Goal: Information Seeking & Learning: Learn about a topic

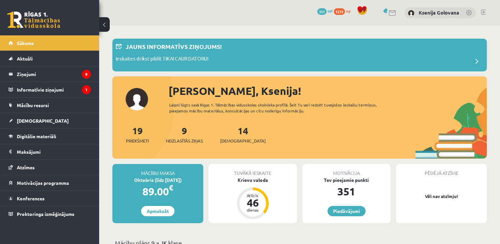
click at [106, 28] on button at bounding box center [104, 24] width 11 height 15
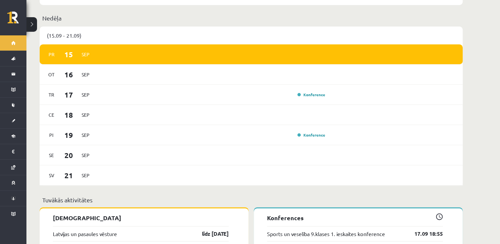
scroll to position [506, 0]
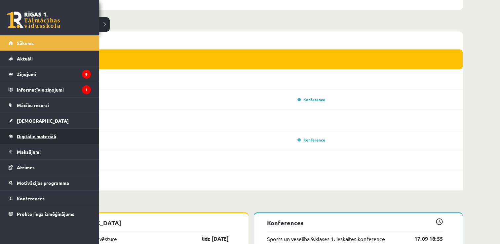
click at [21, 136] on span "Digitālie materiāli" at bounding box center [36, 136] width 39 height 6
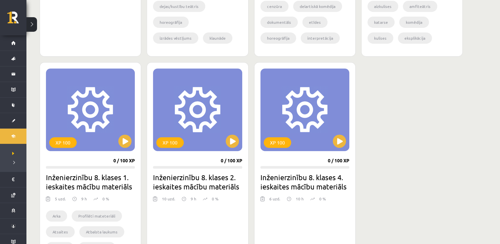
scroll to position [337, 0]
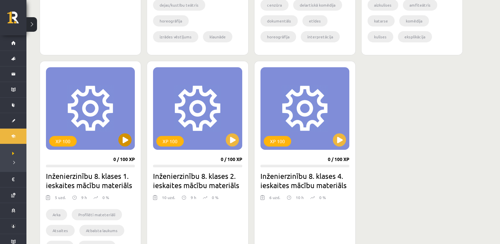
click at [131, 138] on div "XP 100" at bounding box center [90, 108] width 89 height 83
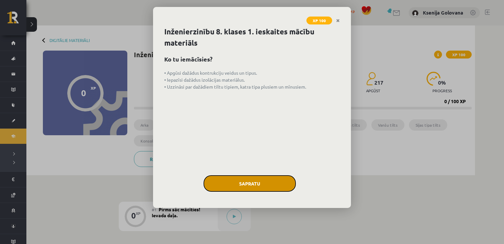
click at [237, 190] on button "Sapratu" at bounding box center [250, 183] width 92 height 17
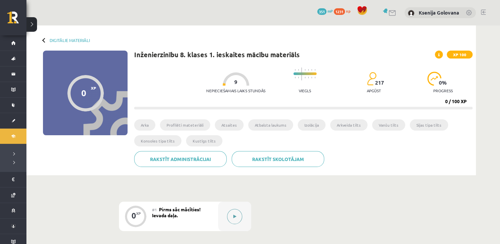
click at [234, 221] on button at bounding box center [234, 216] width 15 height 15
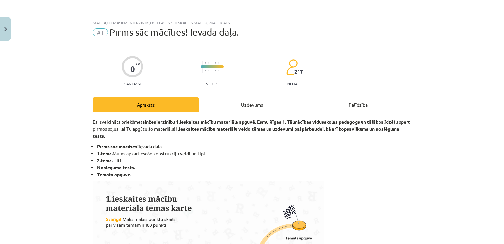
click at [237, 106] on div "Uzdevums" at bounding box center [252, 104] width 106 height 15
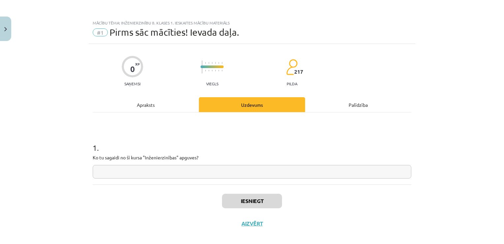
scroll to position [7, 0]
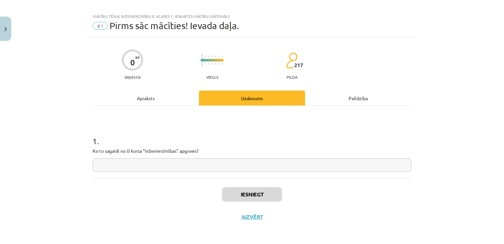
click at [246, 167] on input "text" at bounding box center [252, 165] width 319 height 14
click at [250, 187] on button "Iesniegt" at bounding box center [252, 194] width 60 height 15
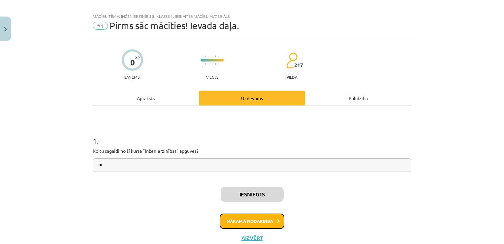
click at [252, 223] on button "Nākamā nodarbība" at bounding box center [252, 220] width 65 height 15
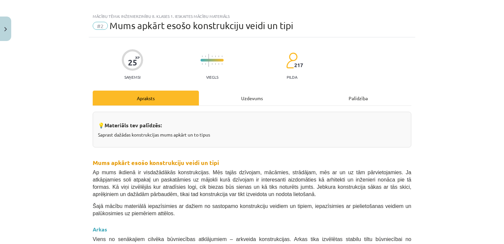
scroll to position [17, 0]
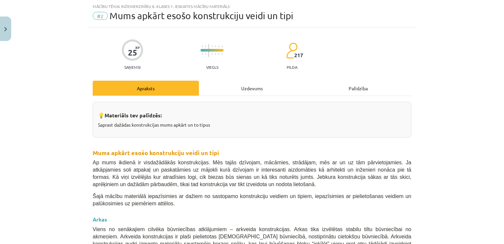
click at [257, 85] on div "Uzdevums" at bounding box center [252, 88] width 106 height 15
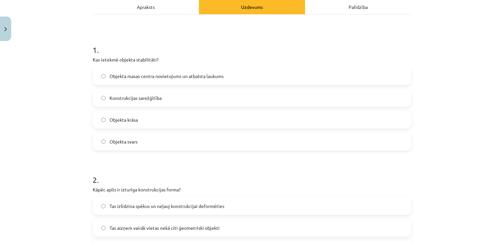
scroll to position [96, 0]
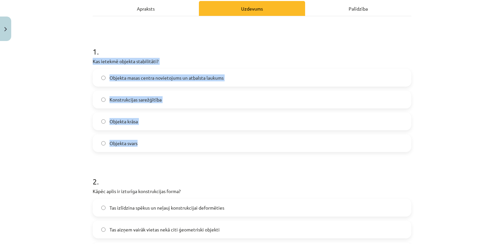
drag, startPoint x: 88, startPoint y: 61, endPoint x: 165, endPoint y: 151, distance: 117.6
copy div "Kas ietekmē objekta stabilitāti? Objekta masas centra novietojums un atbalsta l…"
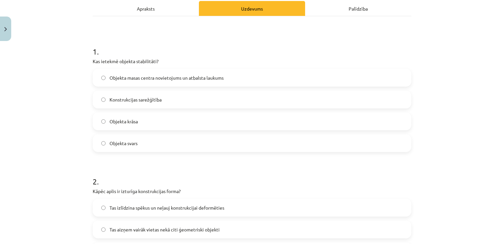
click at [214, 81] on label "Objekta masas centra novietojums un atbalsta laukums" at bounding box center [252, 77] width 318 height 17
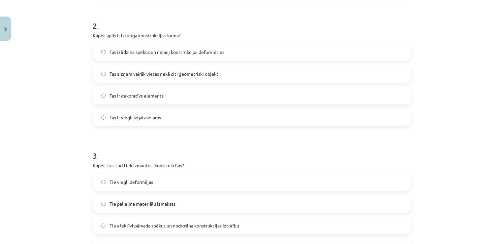
scroll to position [252, 0]
click at [379, 45] on label "Tas izlīdzina spēkus un neļauj konstrukcijai deformēties" at bounding box center [252, 51] width 318 height 17
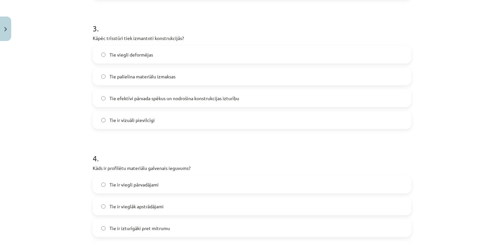
scroll to position [380, 0]
click at [345, 100] on label "Tie efektīvi pārvada spēkus un nodrošina konstrukcijas izturību" at bounding box center [252, 97] width 318 height 17
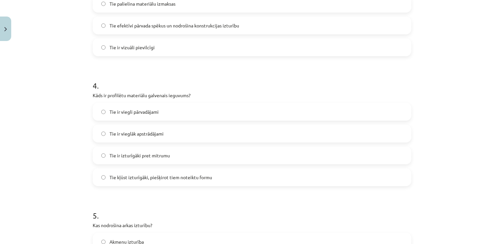
scroll to position [453, 0]
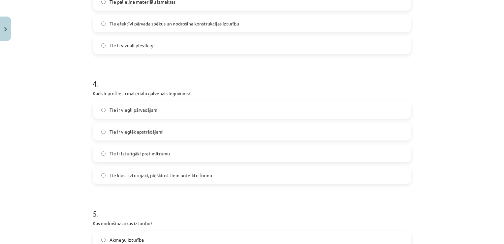
click at [360, 181] on label "Tie kļūst izturīgāki, piešķirot tiem noteiktu formu" at bounding box center [252, 175] width 318 height 17
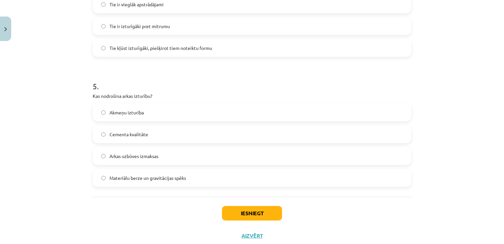
scroll to position [600, 0]
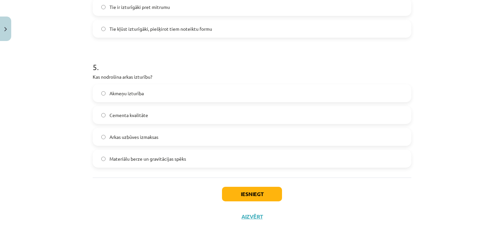
click at [213, 93] on label "Akmeņu izturība" at bounding box center [252, 93] width 318 height 17
click at [257, 199] on button "Iesniegt" at bounding box center [252, 194] width 60 height 15
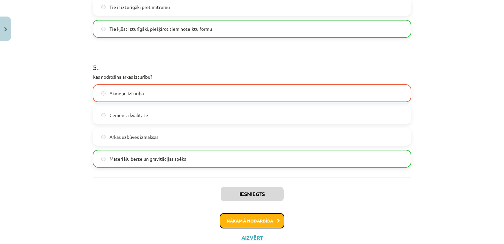
click at [258, 213] on button "Nākamā nodarbība" at bounding box center [252, 220] width 65 height 15
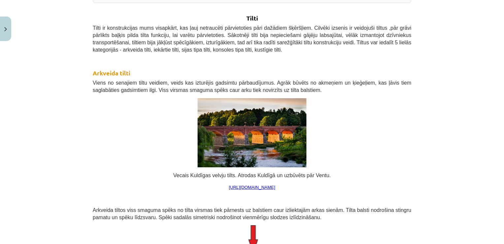
scroll to position [17, 0]
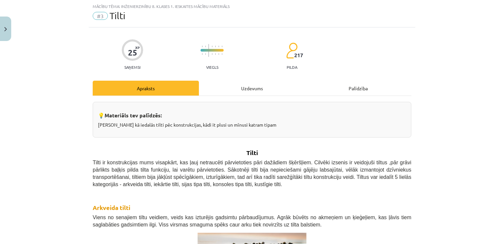
click at [253, 92] on div "Uzdevums" at bounding box center [252, 88] width 106 height 15
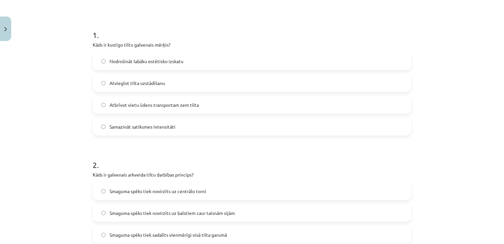
scroll to position [115, 0]
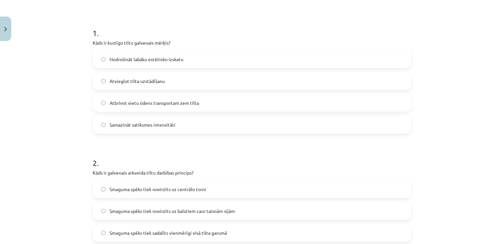
click at [304, 106] on label "Atbrīvot vietu ūdens transportam zem tilta" at bounding box center [252, 102] width 318 height 17
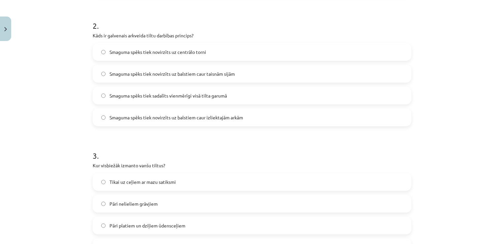
scroll to position [248, 0]
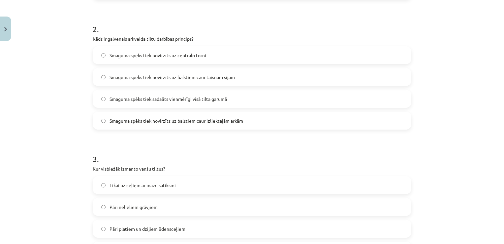
click at [295, 79] on label "Smaguma spēks tiek novirzīts uz balstiem caur taisnām sijām" at bounding box center [252, 77] width 318 height 17
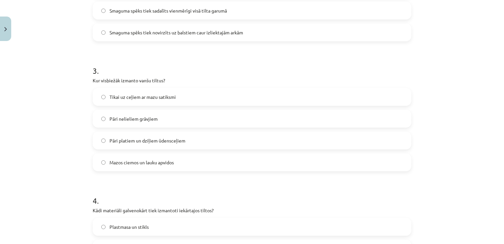
scroll to position [338, 0]
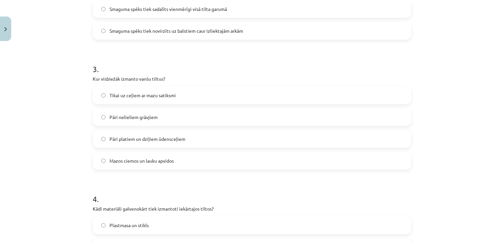
click at [364, 133] on label "Pāri platiem un dziļiem ūdensceļiem" at bounding box center [252, 138] width 318 height 17
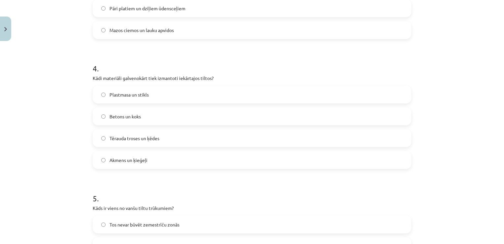
scroll to position [471, 0]
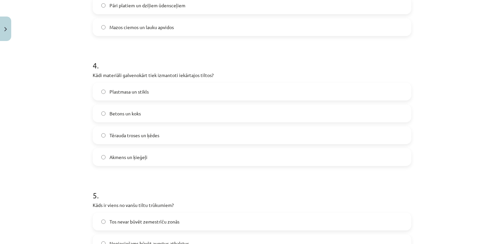
click at [367, 137] on label "Tērauda troses un ķēdes" at bounding box center [252, 135] width 318 height 17
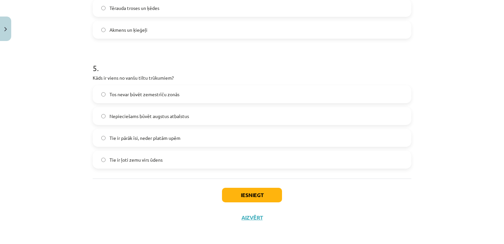
scroll to position [600, 0]
click at [266, 121] on label "Nepieciešams būvēt augstus atbalstus" at bounding box center [252, 115] width 318 height 17
click at [264, 196] on button "Iesniegt" at bounding box center [252, 194] width 60 height 15
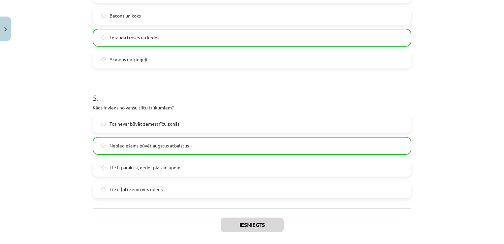
scroll to position [630, 0]
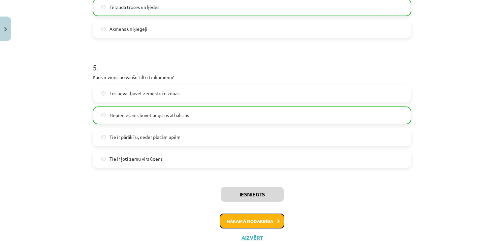
click at [267, 218] on button "Nākamā nodarbība" at bounding box center [252, 220] width 65 height 15
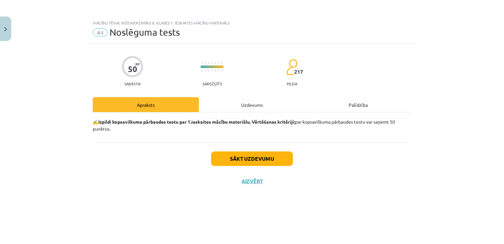
scroll to position [0, 0]
click at [248, 107] on div "Uzdevums" at bounding box center [252, 104] width 106 height 15
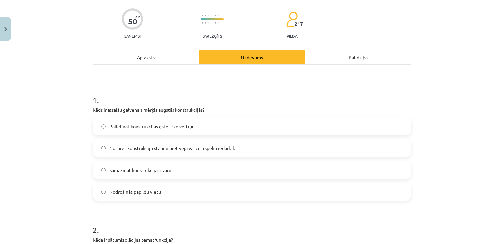
scroll to position [51, 0]
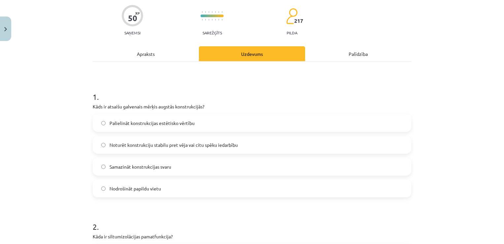
click at [352, 147] on label "Noturēt konstrukciju stabilu pret vēja vai citu spēku iedarbību" at bounding box center [252, 144] width 318 height 17
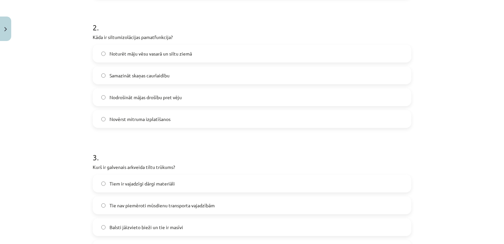
scroll to position [254, 0]
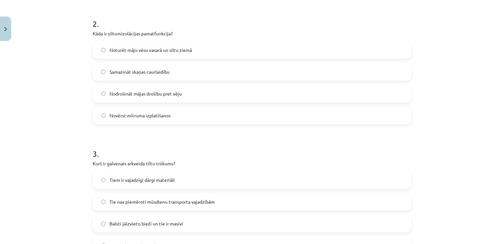
click at [237, 44] on label "Noturēt māju vēsu vasarā un siltu ziemā" at bounding box center [252, 50] width 318 height 17
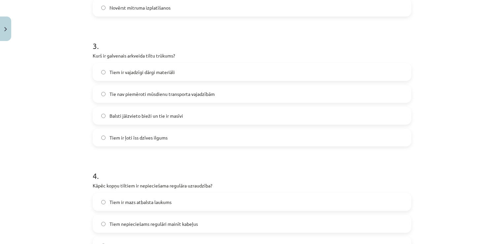
scroll to position [364, 0]
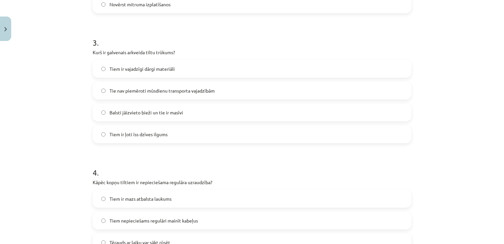
click at [341, 109] on label "Balsti jāizvieto bieži un tie ir masīvi" at bounding box center [252, 112] width 318 height 17
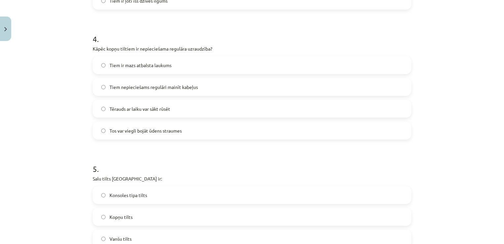
scroll to position [502, 0]
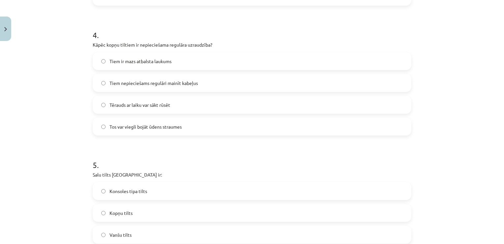
click at [259, 109] on label "Tērauds ar laiku var sākt rūsēt" at bounding box center [252, 104] width 318 height 17
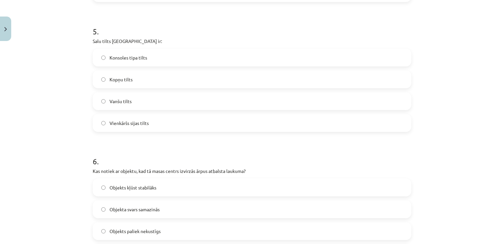
scroll to position [634, 0]
click at [272, 101] on label "Vanšu tilts" at bounding box center [252, 102] width 318 height 17
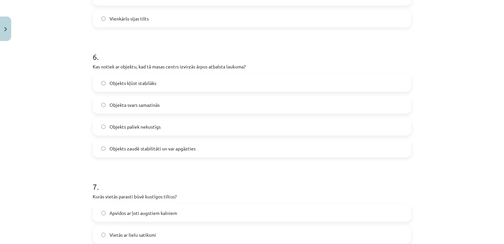
scroll to position [743, 0]
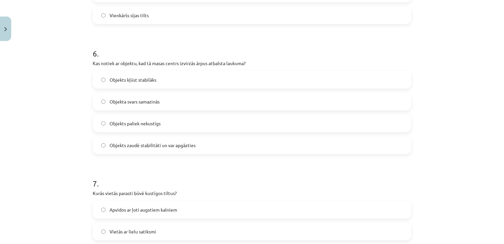
click at [232, 135] on div "Objekts kļūst stabilāks Objekta svars samazinās Objekts paliek nekustīgs Objekt…" at bounding box center [252, 112] width 319 height 83
click at [229, 141] on label "Objekts zaudē stabilitāti un var apgāzties" at bounding box center [252, 145] width 318 height 17
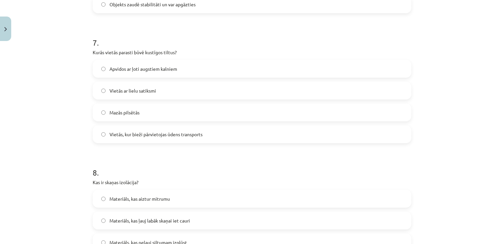
scroll to position [878, 0]
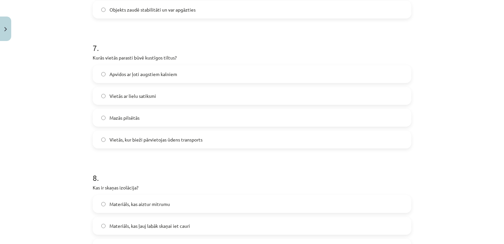
click at [399, 136] on label "Vietās, kur bieži pārvietojas ūdens transports" at bounding box center [252, 139] width 318 height 17
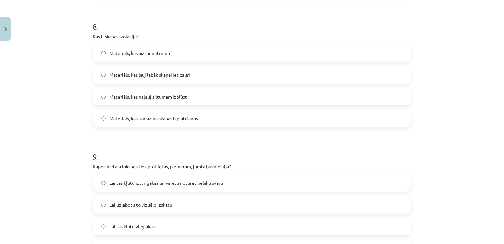
scroll to position [1031, 0]
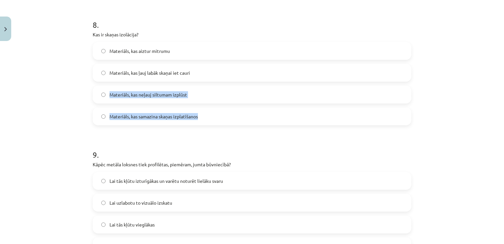
drag, startPoint x: 280, startPoint y: 78, endPoint x: 250, endPoint y: 115, distance: 47.4
click at [250, 115] on div "Materiāls, kas aiztur mitrumu Materiāls, kas ļauj labāk skaņai iet cauri Materi…" at bounding box center [252, 83] width 319 height 83
click at [250, 115] on label "Materiāls, kas samazina skaņas izplatīšanos" at bounding box center [252, 116] width 318 height 17
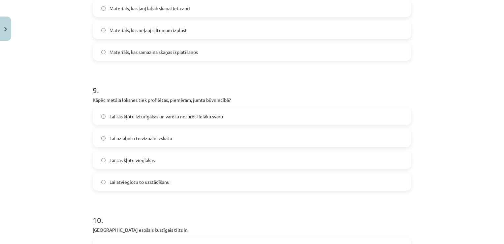
scroll to position [1097, 0]
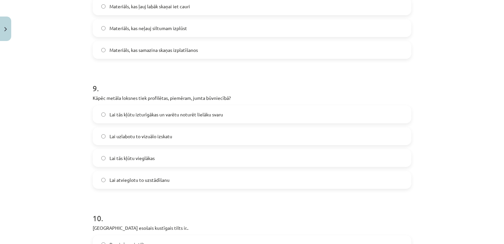
click at [180, 110] on label "Lai tās kļūtu izturīgākas un varētu noturēt lielāku svaru" at bounding box center [252, 114] width 318 height 17
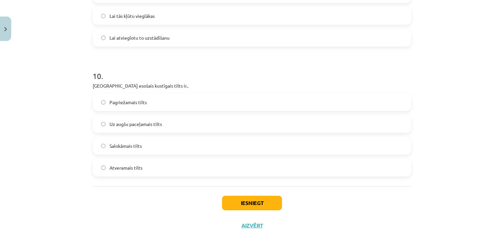
scroll to position [1241, 0]
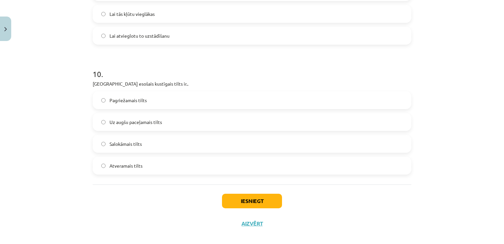
click at [229, 95] on label "Pagriežamais tilts" at bounding box center [252, 100] width 318 height 17
click at [244, 200] on button "Iesniegt" at bounding box center [252, 200] width 60 height 15
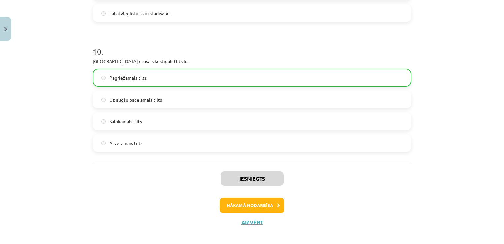
scroll to position [1269, 0]
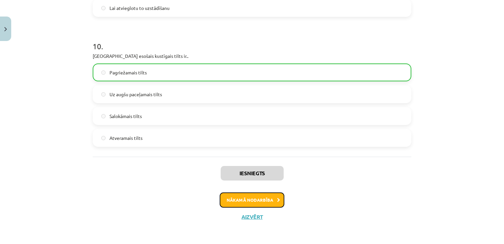
click at [244, 200] on button "Nākamā nodarbība" at bounding box center [252, 199] width 65 height 15
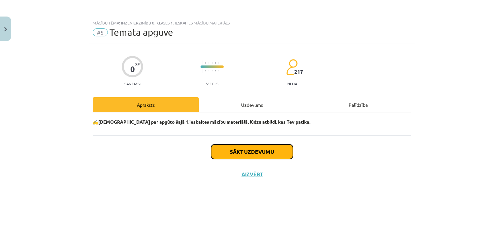
click at [268, 147] on button "Sākt uzdevumu" at bounding box center [252, 151] width 82 height 15
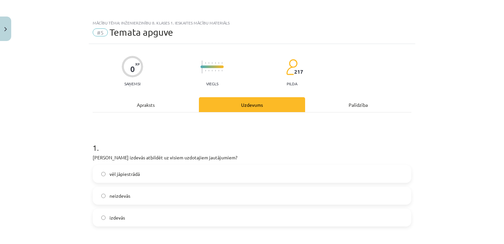
click at [191, 173] on label "vēl jāpiestrādā" at bounding box center [252, 173] width 318 height 17
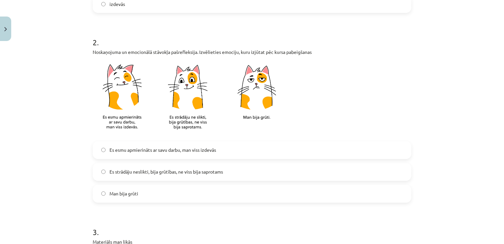
scroll to position [253, 0]
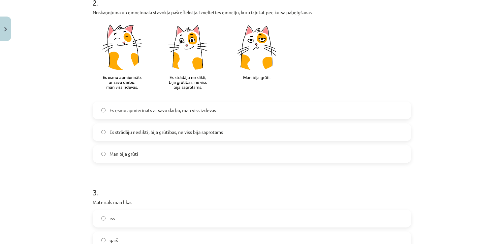
click at [251, 137] on label "Es strādāju neslikti, bija grūtības, ne viss bija saprotams" at bounding box center [252, 132] width 318 height 17
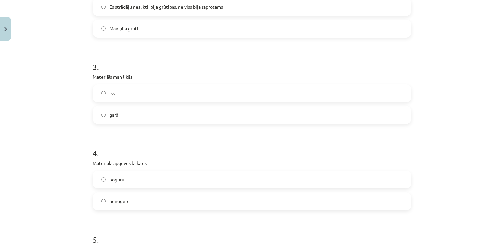
scroll to position [398, 0]
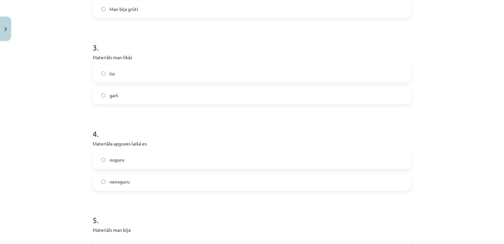
click at [286, 74] on label "īss" at bounding box center [252, 73] width 318 height 17
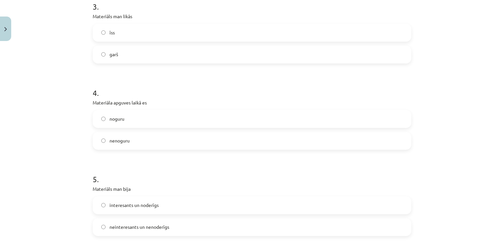
scroll to position [471, 0]
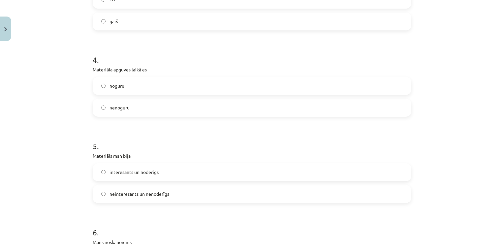
click at [355, 105] on label "nenoguru" at bounding box center [252, 107] width 318 height 17
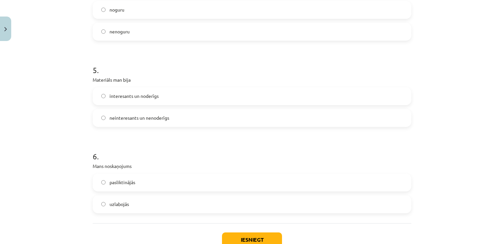
scroll to position [549, 0]
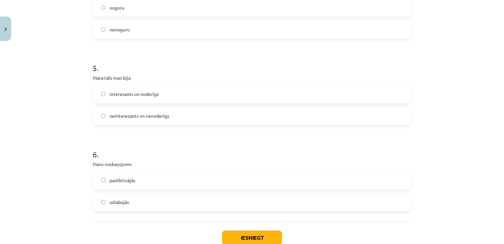
click at [268, 94] on label "interesants un noderīgs" at bounding box center [252, 94] width 318 height 17
click at [229, 207] on label "uzlabojās" at bounding box center [252, 202] width 318 height 17
click at [241, 235] on button "Iesniegt" at bounding box center [252, 237] width 60 height 15
